Goal: Task Accomplishment & Management: Manage account settings

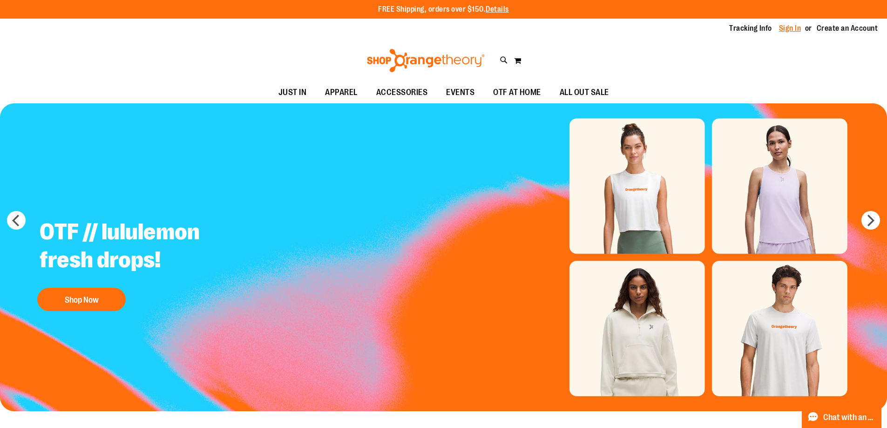
click at [781, 30] on link "Sign In" at bounding box center [790, 28] width 22 height 10
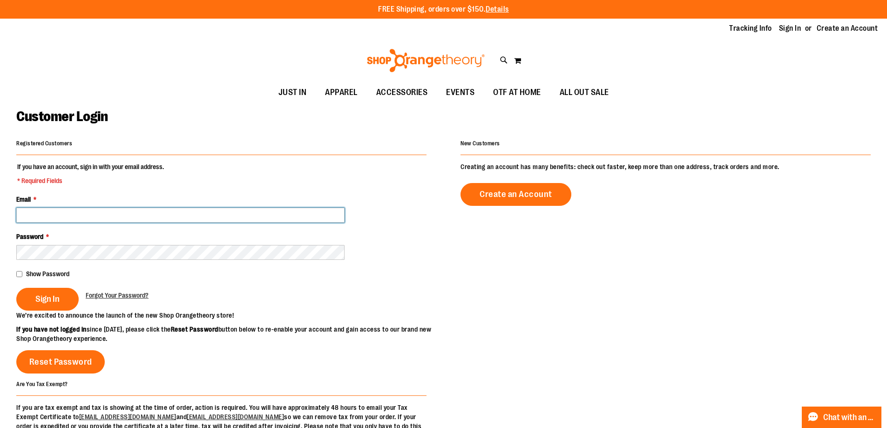
click at [81, 216] on input "Email *" at bounding box center [180, 215] width 328 height 15
type input "**********"
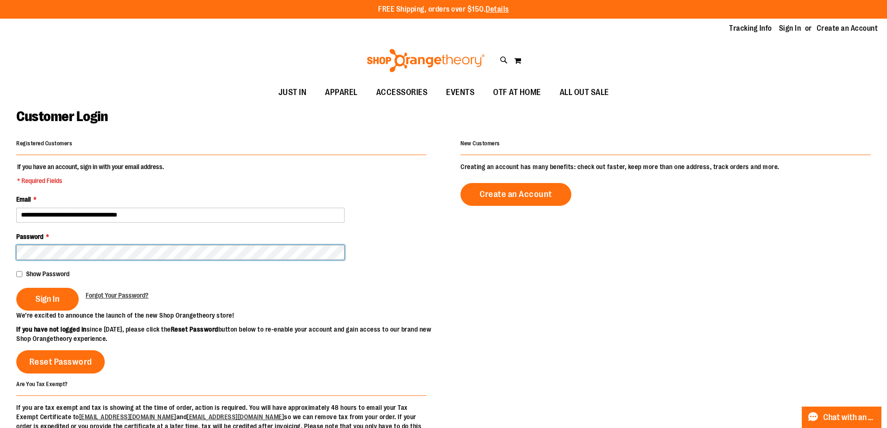
click at [16, 288] on button "Sign In" at bounding box center [47, 299] width 62 height 23
